Goal: Book appointment/travel/reservation

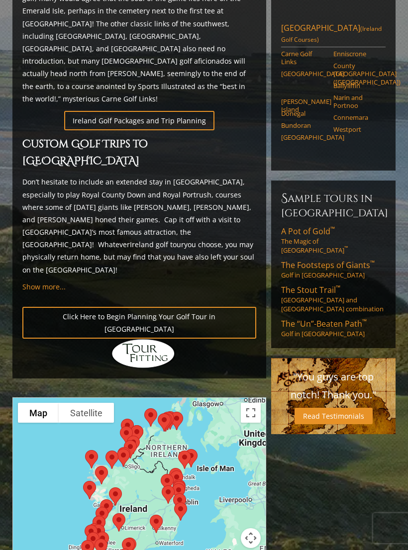
scroll to position [553, 0]
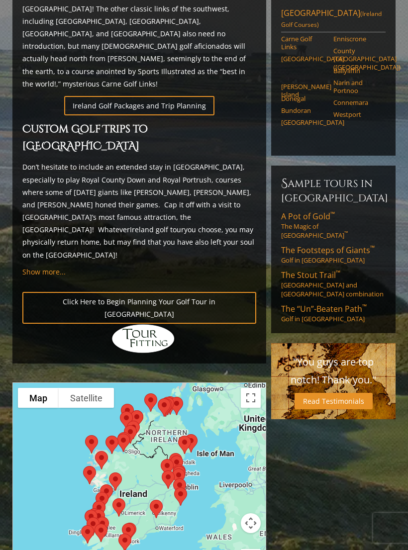
click at [320, 218] on link "A Pot of Gold ™ The Magic of [GEOGRAPHIC_DATA] ™" at bounding box center [333, 225] width 104 height 29
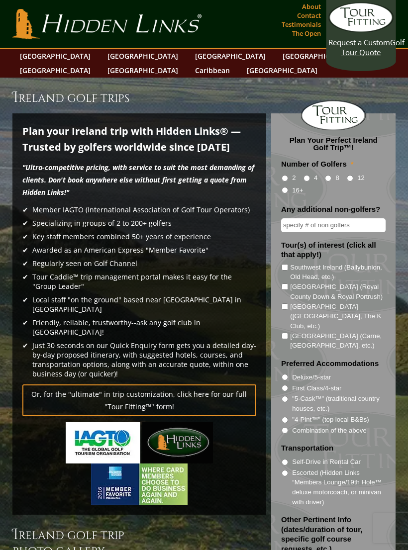
click at [296, 173] on label "2" at bounding box center [293, 178] width 3 height 10
click at [288, 175] on input "2" at bounding box center [285, 178] width 6 height 6
radio input "true"
click at [288, 264] on input "Southwest Ireland (Ballybunion, Old Head, etc.)" at bounding box center [285, 267] width 6 height 6
checkbox input "true"
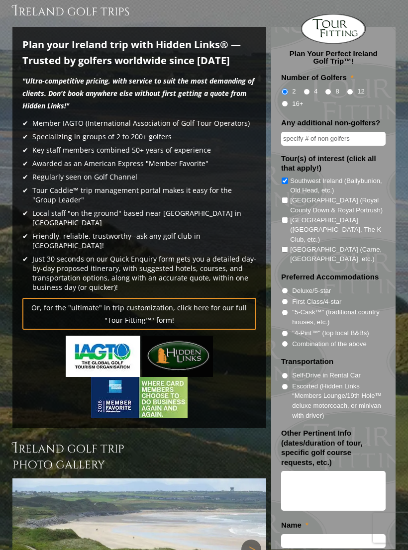
scroll to position [87, 0]
click at [294, 339] on label "Combination of the above" at bounding box center [329, 344] width 74 height 10
click at [288, 341] on input "Combination of the above" at bounding box center [285, 344] width 6 height 6
radio input "true"
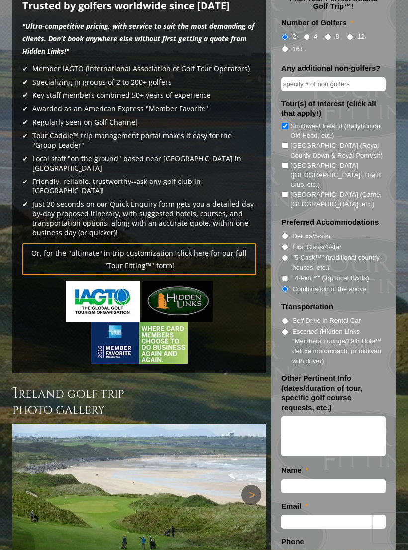
scroll to position [141, 0]
click at [288, 329] on input "Escorted (Hidden Links “Members Lounge/19th Hole™ deluxe motorcoach, or minivan…" at bounding box center [285, 332] width 6 height 6
radio input "true"
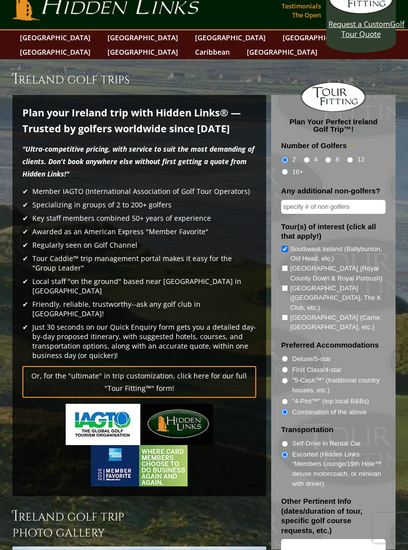
scroll to position [0, 0]
